Goal: Task Accomplishment & Management: Use online tool/utility

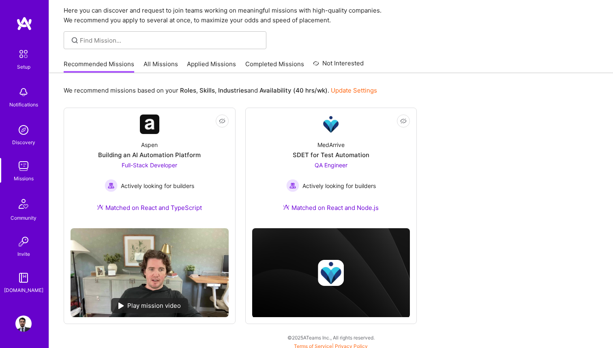
scroll to position [33, 0]
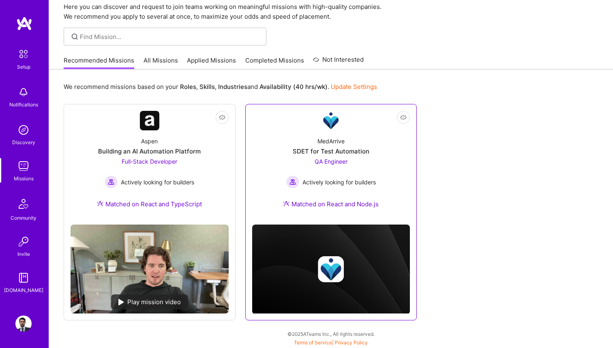
click at [333, 145] on div "MedArrive" at bounding box center [331, 141] width 27 height 9
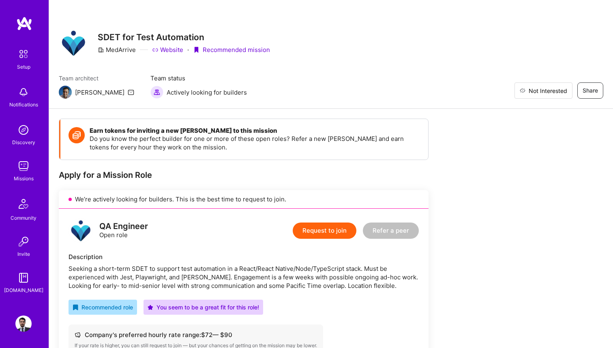
click at [566, 91] on span "Not Interested" at bounding box center [548, 90] width 39 height 9
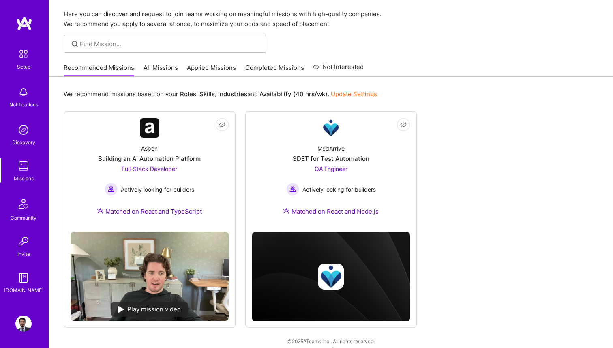
scroll to position [25, 0]
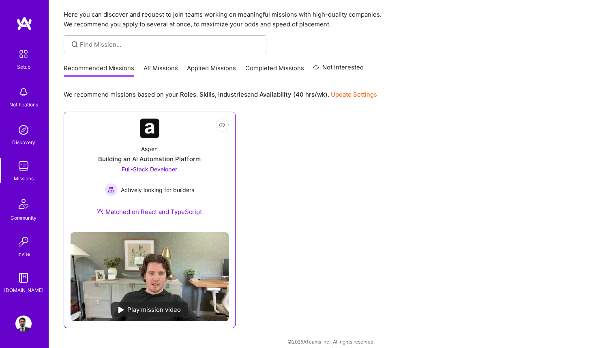
click at [170, 156] on div "Building an AI Automation Platform" at bounding box center [149, 159] width 103 height 9
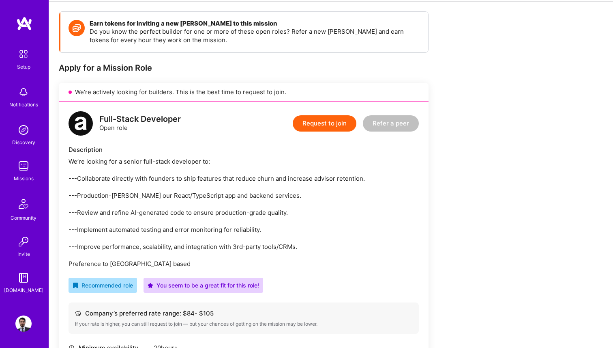
scroll to position [124, 0]
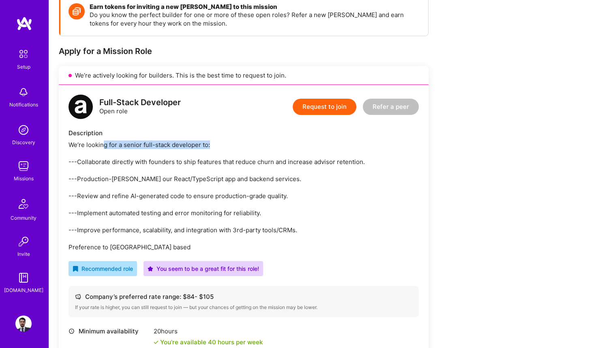
drag, startPoint x: 103, startPoint y: 143, endPoint x: 210, endPoint y: 144, distance: 106.3
click at [210, 144] on div "We’re looking for a senior full-stack developer to: ---Collaborate directly wit…" at bounding box center [244, 195] width 350 height 111
click at [126, 157] on div "We’re looking for a senior full-stack developer to: ---Collaborate directly wit…" at bounding box center [244, 195] width 350 height 111
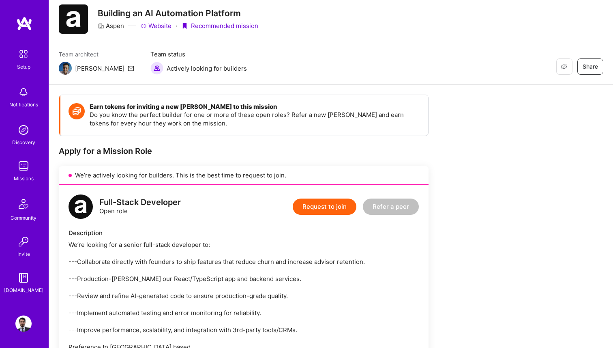
scroll to position [0, 0]
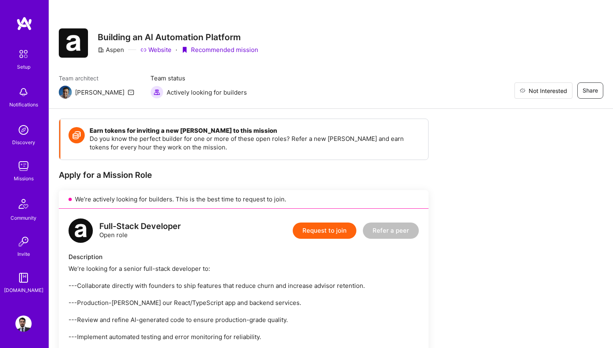
click at [559, 94] on span "Not Interested" at bounding box center [548, 90] width 39 height 9
click at [21, 176] on div "Missions" at bounding box center [24, 178] width 20 height 9
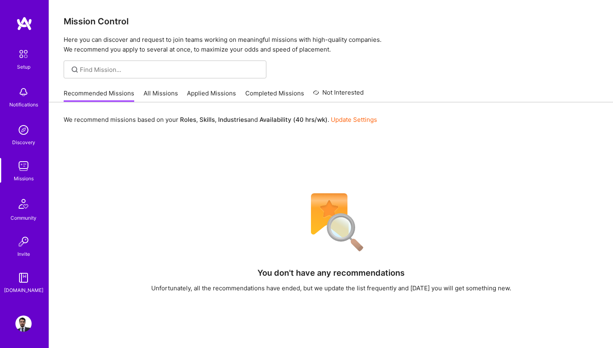
click at [168, 92] on link "All Missions" at bounding box center [161, 95] width 34 height 13
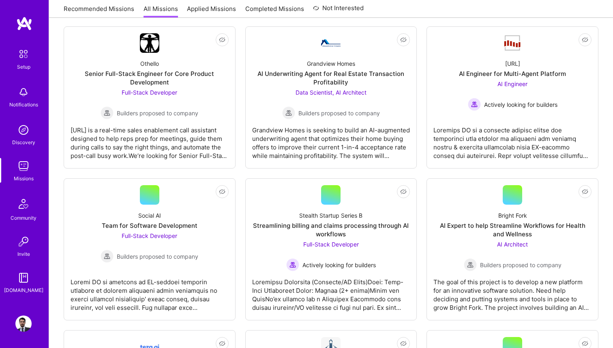
scroll to position [128, 0]
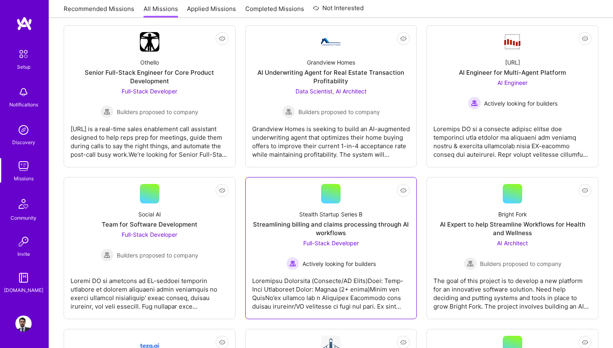
click at [360, 236] on div "Streamlining billing and claims processing through AI workflows" at bounding box center [331, 228] width 158 height 17
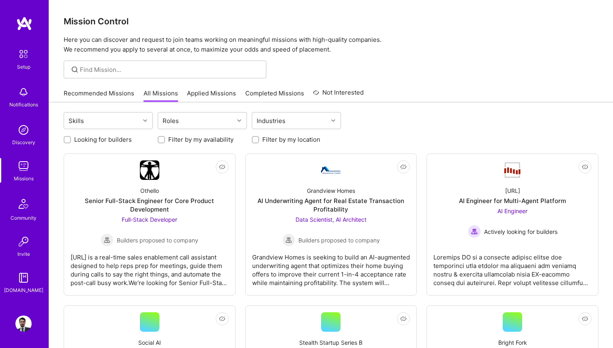
click at [110, 91] on link "Recommended Missions" at bounding box center [99, 95] width 71 height 13
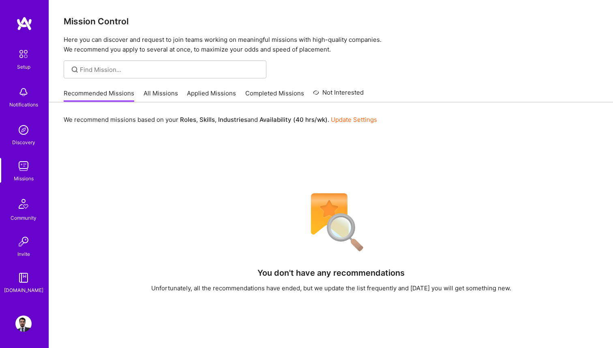
click at [223, 94] on link "Applied Missions" at bounding box center [211, 95] width 49 height 13
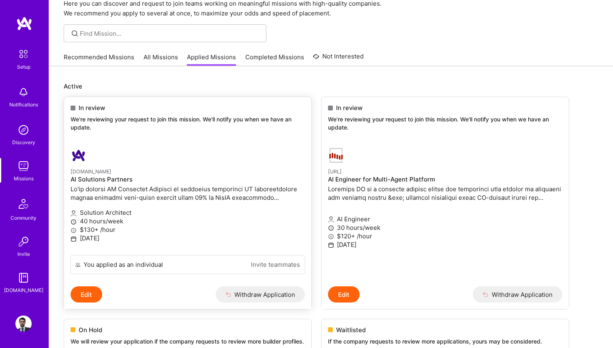
scroll to position [38, 0]
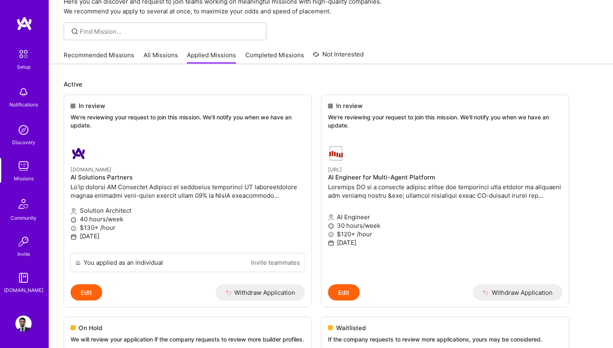
click at [152, 54] on link "All Missions" at bounding box center [161, 57] width 34 height 13
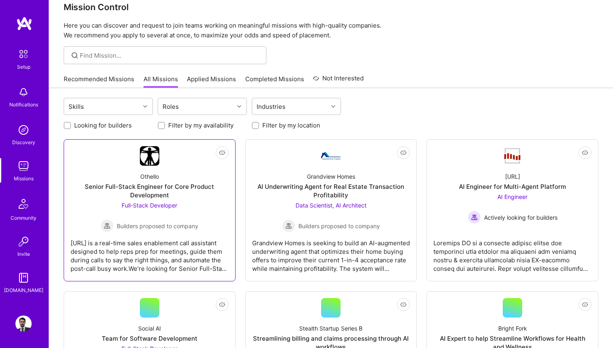
scroll to position [17, 0]
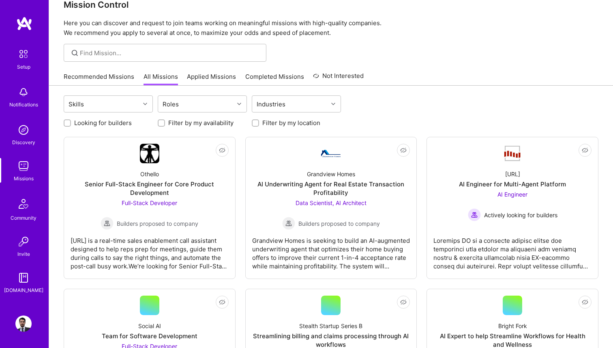
click at [118, 124] on label "Looking for builders" at bounding box center [103, 122] width 58 height 9
click at [71, 124] on input "Looking for builders" at bounding box center [68, 123] width 6 height 6
checkbox input "true"
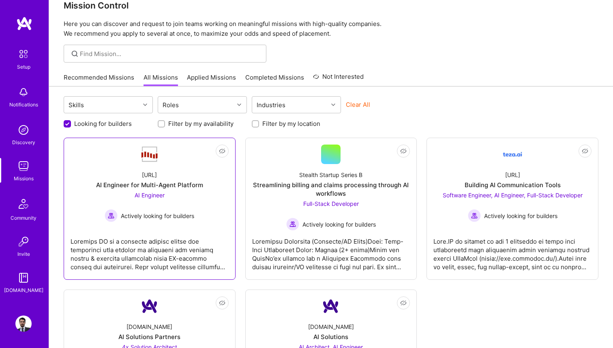
scroll to position [0, 0]
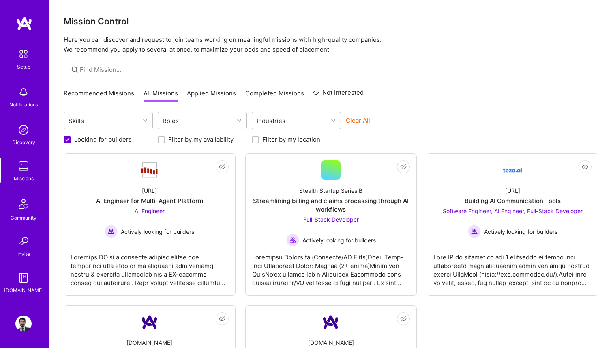
click at [192, 141] on label "Filter by my availability" at bounding box center [200, 139] width 65 height 9
click at [165, 141] on input "Filter by my availability" at bounding box center [162, 140] width 6 height 6
click at [192, 141] on label "Filter by my availability" at bounding box center [200, 139] width 65 height 9
click at [166, 141] on input "Filter by my availability" at bounding box center [162, 139] width 7 height 7
checkbox input "false"
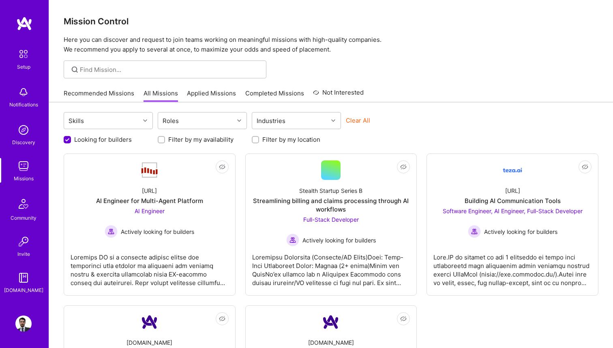
scroll to position [0, 0]
click at [282, 142] on label "Filter by my location" at bounding box center [291, 139] width 58 height 9
click at [259, 142] on input "Filter by my location" at bounding box center [257, 140] width 6 height 6
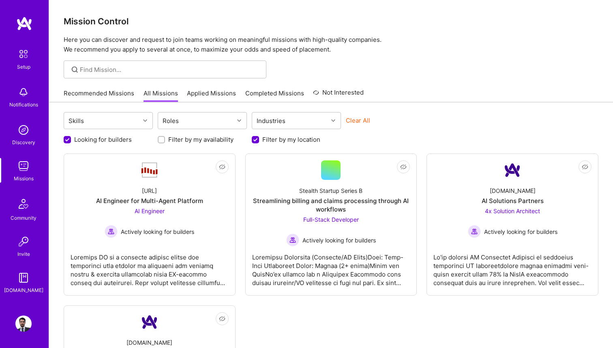
click at [282, 142] on label "Filter by my location" at bounding box center [291, 139] width 58 height 9
click at [260, 142] on input "Filter by my location" at bounding box center [256, 139] width 7 height 7
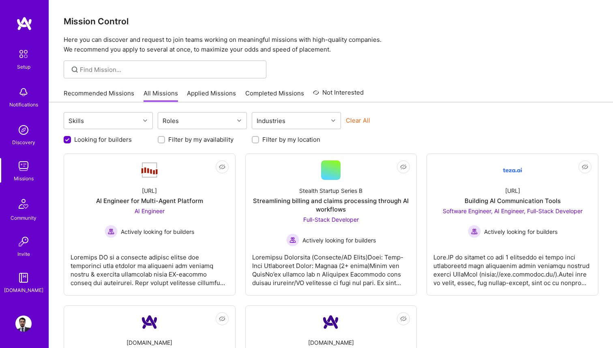
scroll to position [0, 0]
click at [282, 142] on label "Filter by my location" at bounding box center [291, 139] width 58 height 9
click at [259, 142] on input "Filter by my location" at bounding box center [257, 140] width 6 height 6
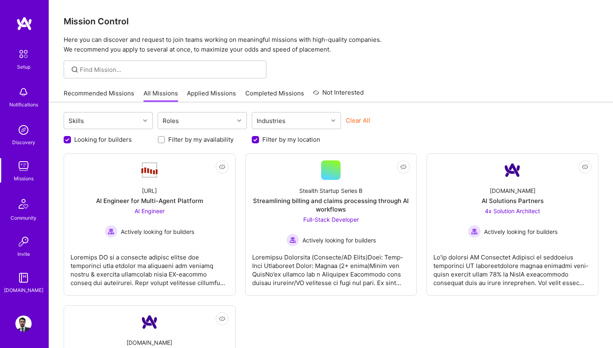
click at [282, 142] on label "Filter by my location" at bounding box center [291, 139] width 58 height 9
click at [260, 142] on input "Filter by my location" at bounding box center [256, 139] width 7 height 7
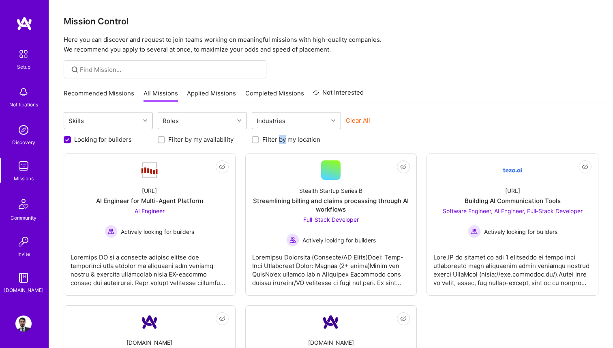
click at [282, 142] on label "Filter by my location" at bounding box center [291, 139] width 58 height 9
click at [259, 142] on input "Filter by my location" at bounding box center [257, 140] width 6 height 6
checkbox input "true"
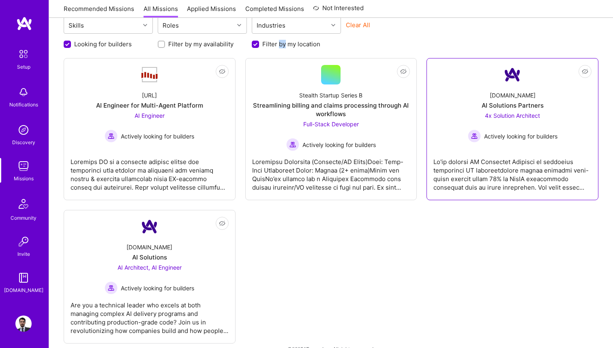
scroll to position [110, 0]
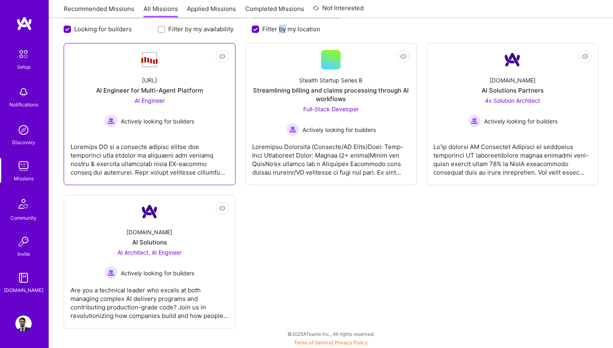
click at [165, 109] on div "AI Engineer Actively looking for builders" at bounding box center [150, 111] width 90 height 31
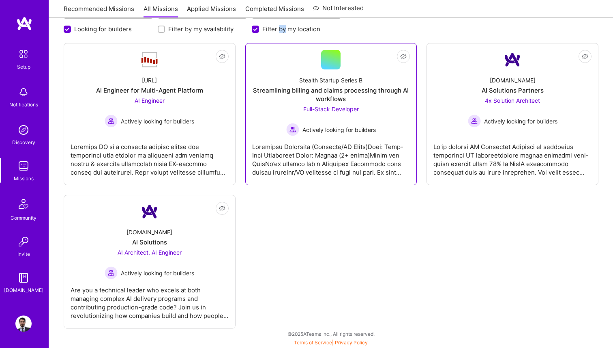
click at [344, 101] on div "Streamlining billing and claims processing through AI workflows" at bounding box center [331, 94] width 158 height 17
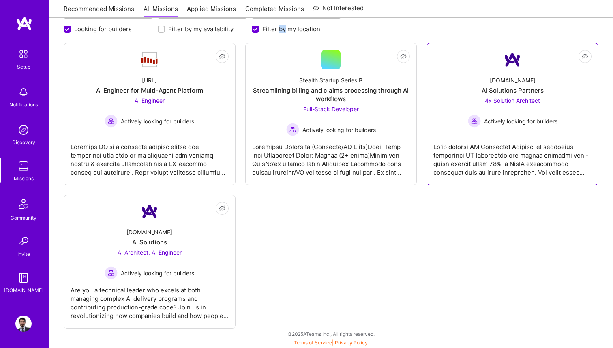
click at [503, 99] on span "4x Solution Architect" at bounding box center [512, 100] width 55 height 7
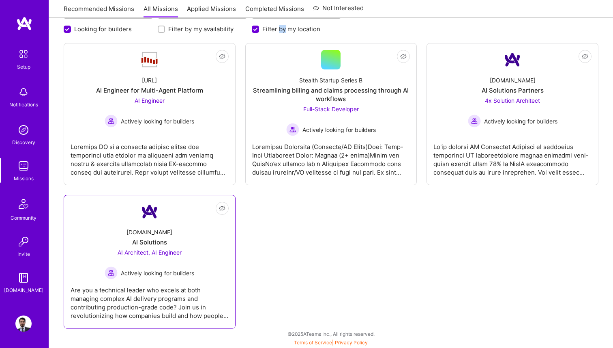
click at [194, 225] on div "A.Team AI Solutions AI Architect, AI Engineer Actively looking for builders" at bounding box center [150, 250] width 158 height 58
click at [370, 236] on div "Not Interested Steelbay.ai AI Engineer for Multi-Agent Platform AI Engineer Act…" at bounding box center [331, 185] width 535 height 285
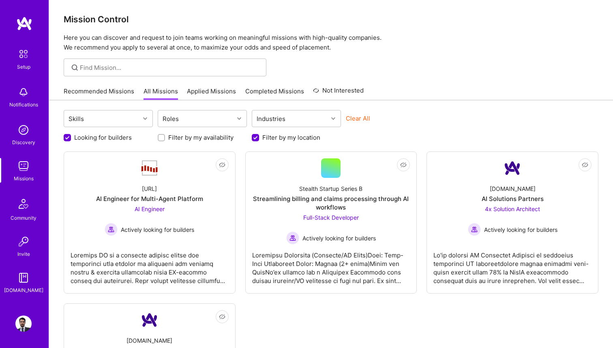
scroll to position [0, 0]
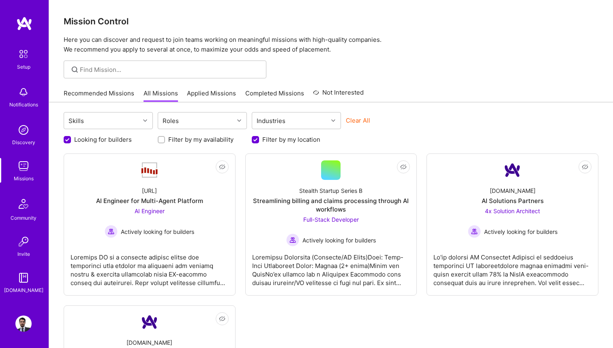
click at [100, 95] on link "Recommended Missions" at bounding box center [99, 95] width 71 height 13
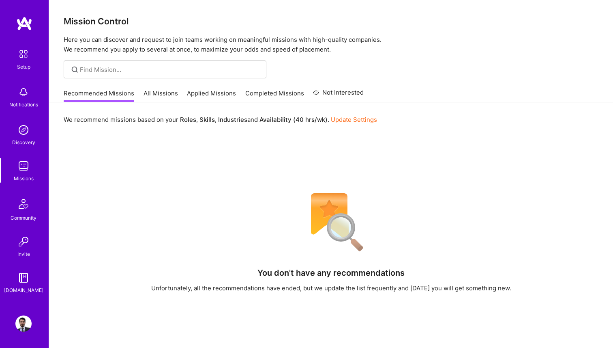
click at [165, 87] on div "Recommended Missions All Missions Applied Missions Completed Missions Not Inter…" at bounding box center [214, 92] width 300 height 17
click at [163, 96] on link "All Missions" at bounding box center [161, 95] width 34 height 13
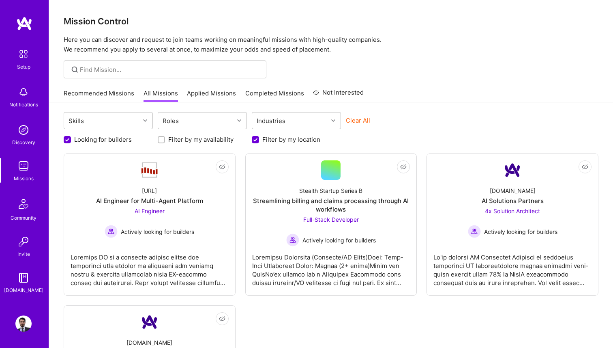
click at [99, 95] on link "Recommended Missions" at bounding box center [99, 95] width 71 height 13
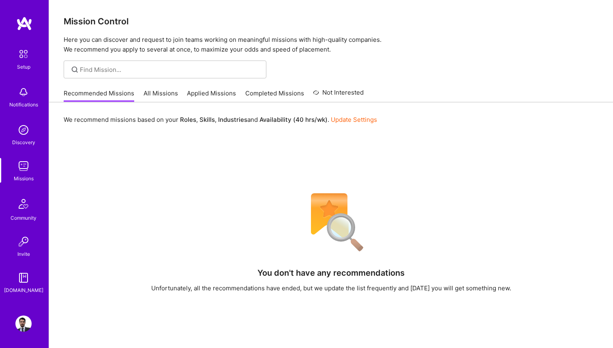
click at [214, 95] on link "Applied Missions" at bounding box center [211, 95] width 49 height 13
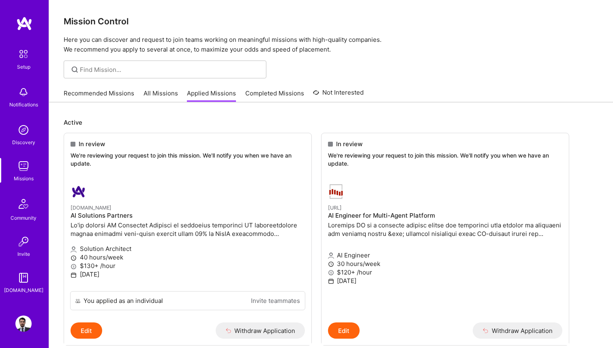
click at [172, 90] on link "All Missions" at bounding box center [161, 95] width 34 height 13
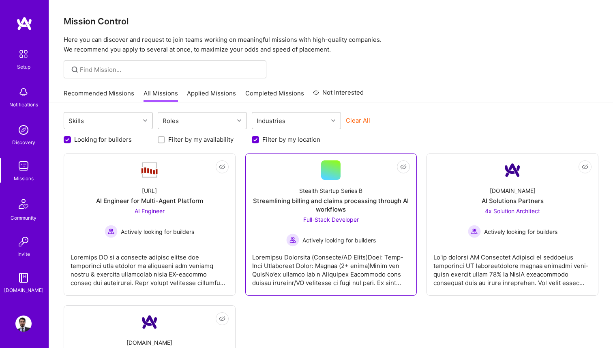
click at [334, 204] on div "Streamlining billing and claims processing through AI workflows" at bounding box center [331, 204] width 158 height 17
click at [105, 93] on link "Recommended Missions" at bounding box center [99, 95] width 71 height 13
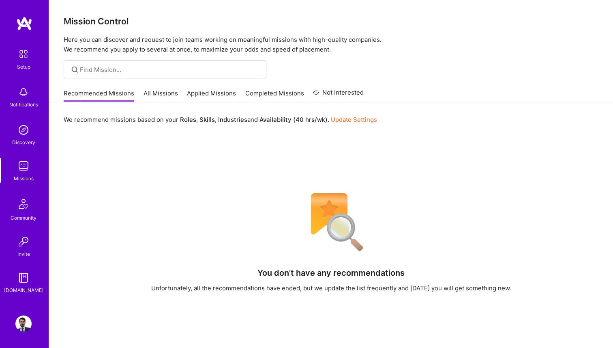
click at [224, 97] on link "Applied Missions" at bounding box center [211, 95] width 49 height 13
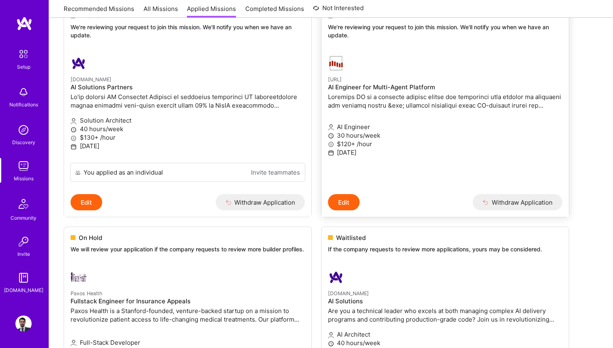
scroll to position [281, 0]
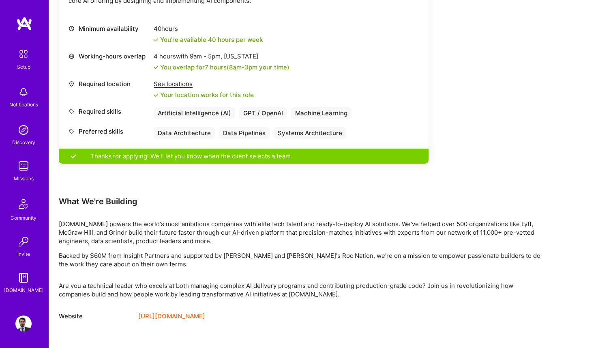
scroll to position [400, 0]
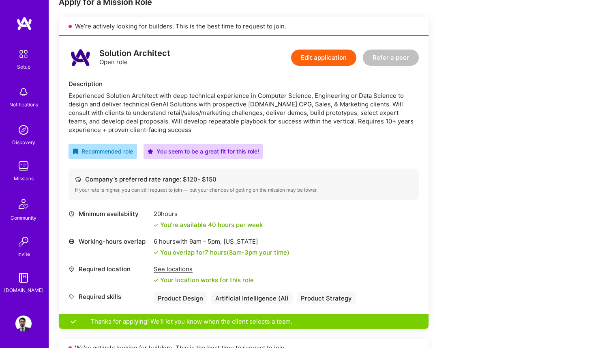
scroll to position [73, 0]
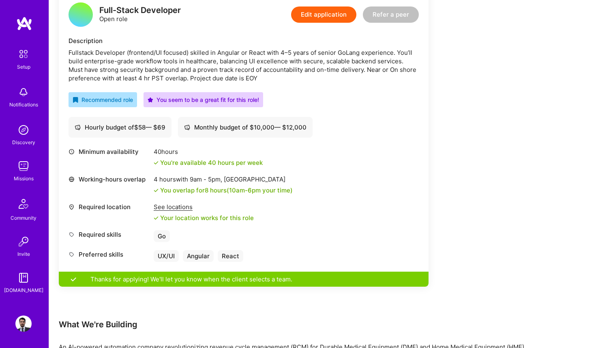
scroll to position [262, 0]
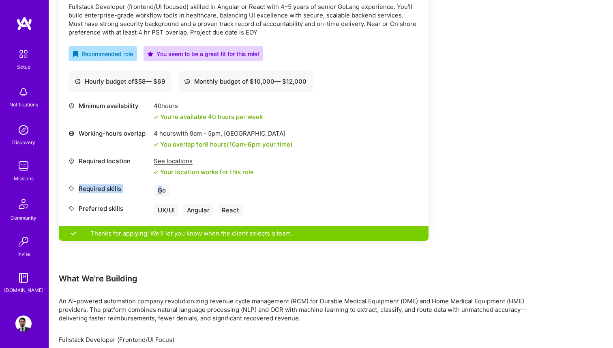
drag, startPoint x: 163, startPoint y: 189, endPoint x: 148, endPoint y: 189, distance: 15.0
click at [148, 189] on div "Required skills Go" at bounding box center [244, 190] width 350 height 12
click at [168, 207] on div "UX/UI" at bounding box center [166, 210] width 25 height 12
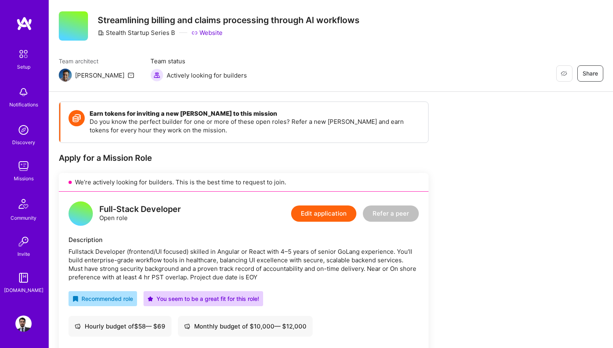
scroll to position [21, 0]
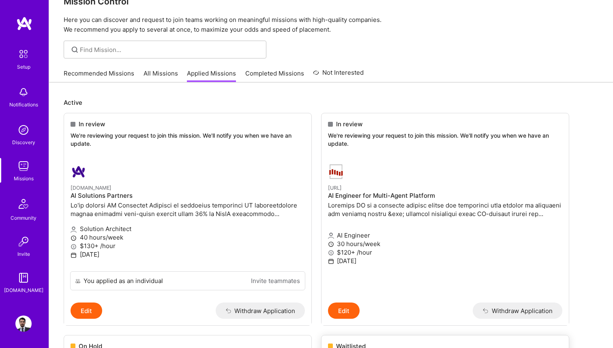
scroll to position [18, 0]
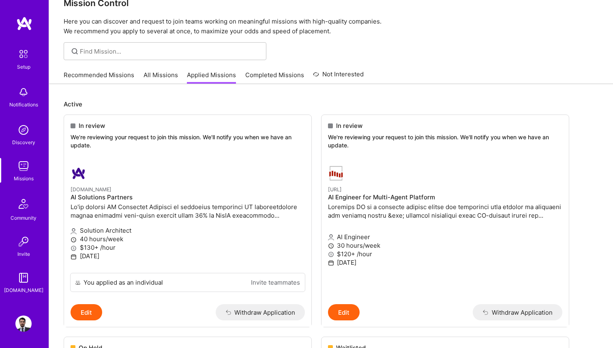
click at [291, 81] on link "Completed Missions" at bounding box center [274, 77] width 59 height 13
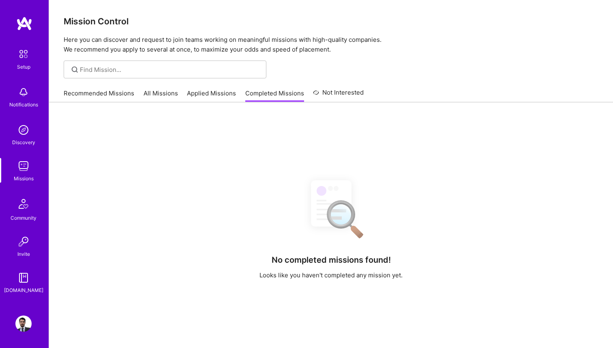
click at [221, 95] on link "Applied Missions" at bounding box center [211, 95] width 49 height 13
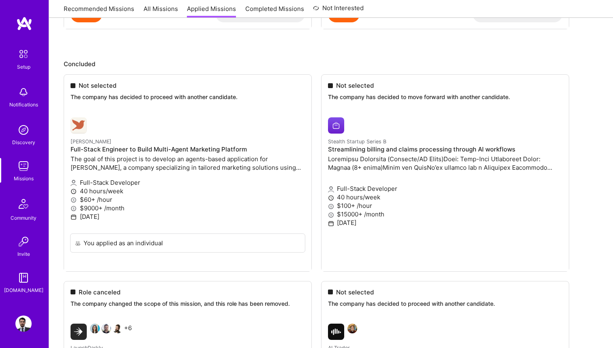
scroll to position [533, 0]
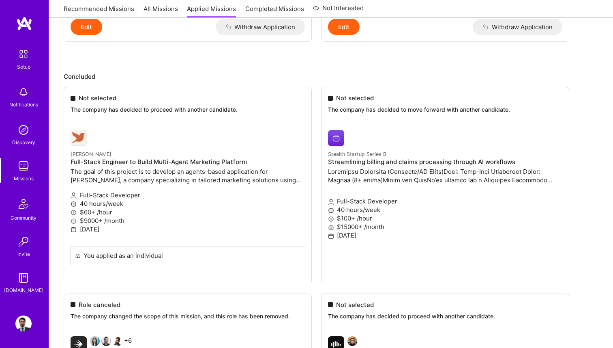
scroll to position [532, 0]
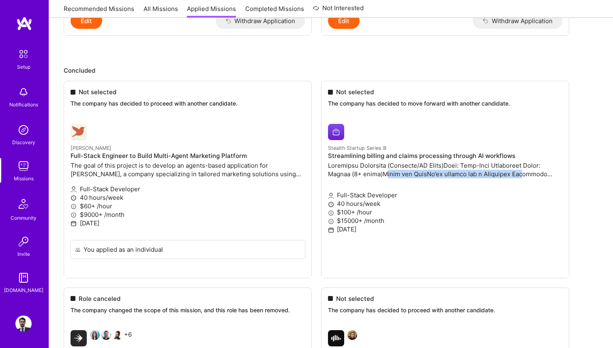
drag, startPoint x: 362, startPoint y: 174, endPoint x: 499, endPoint y: 174, distance: 136.3
